Goal: Find specific page/section: Find specific page/section

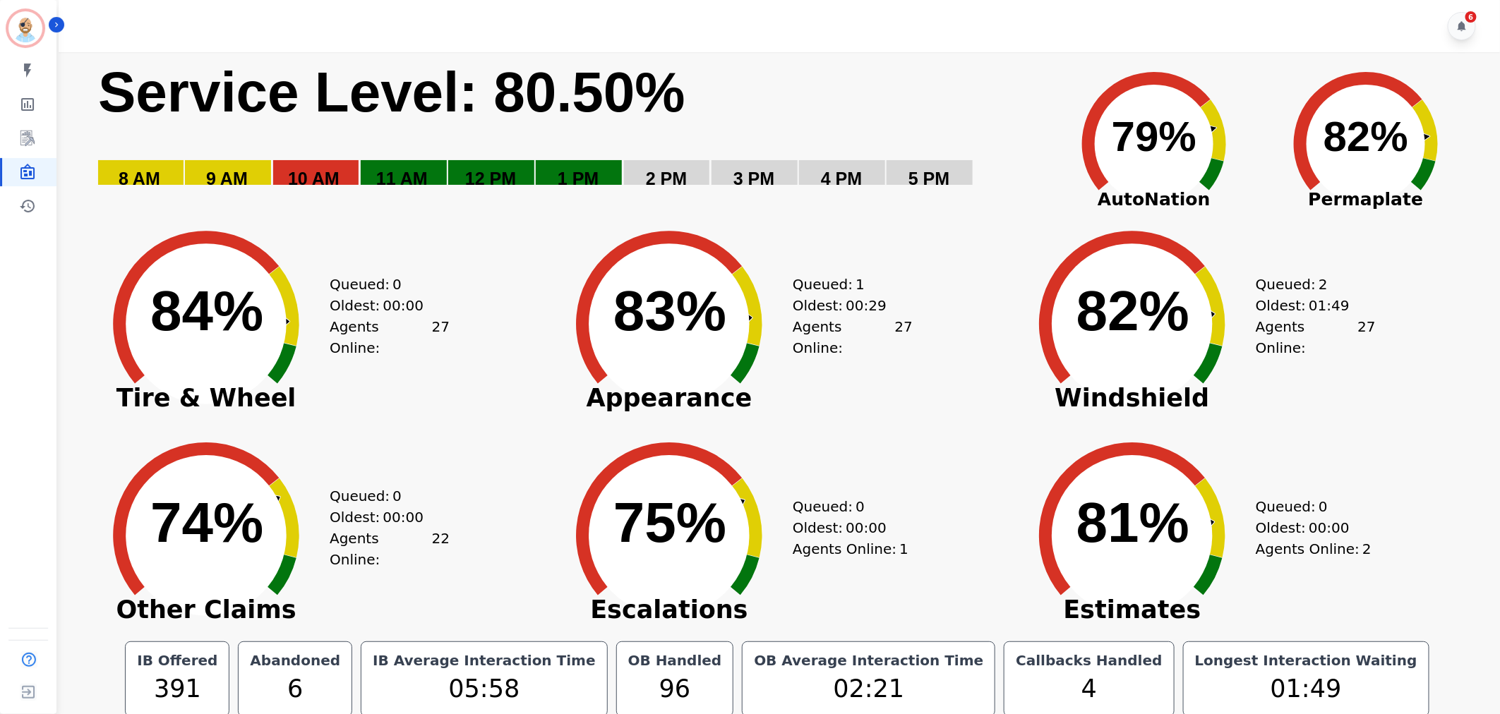
click at [582, 8] on div "6" at bounding box center [781, 26] width 1445 height 52
